Goal: Information Seeking & Learning: Get advice/opinions

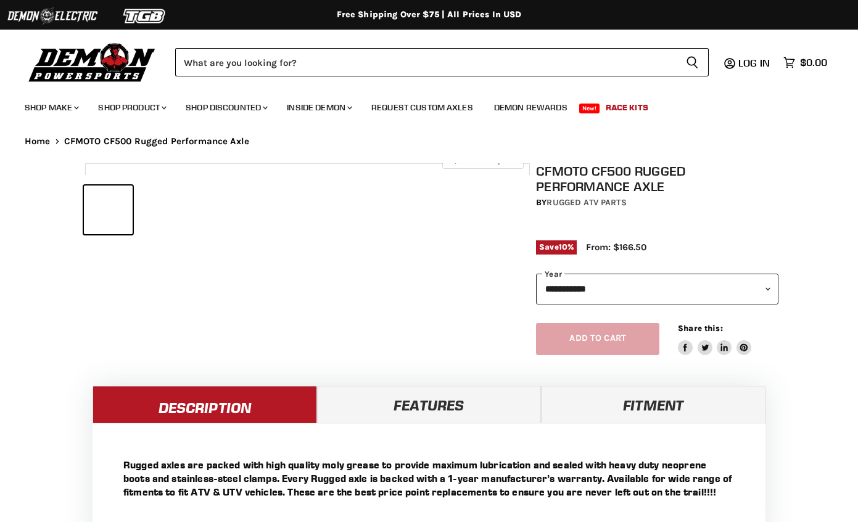
select select "******"
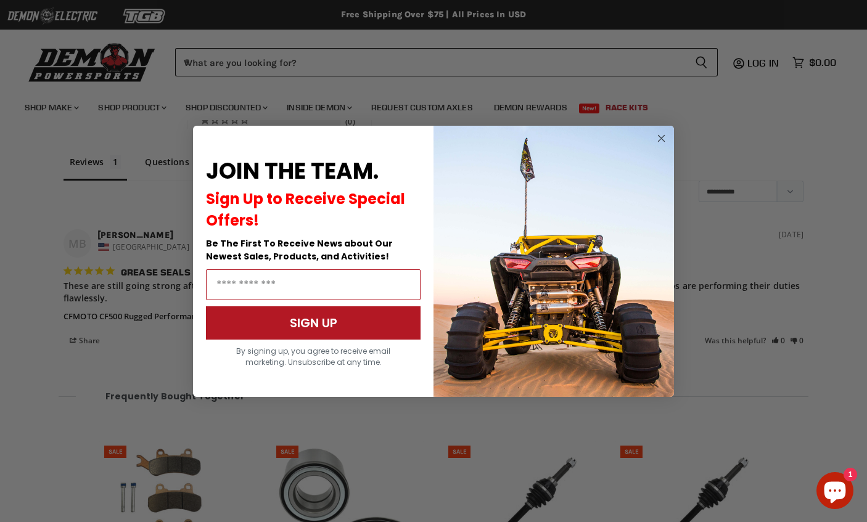
scroll to position [1038, 0]
